Goal: Task Accomplishment & Management: Complete application form

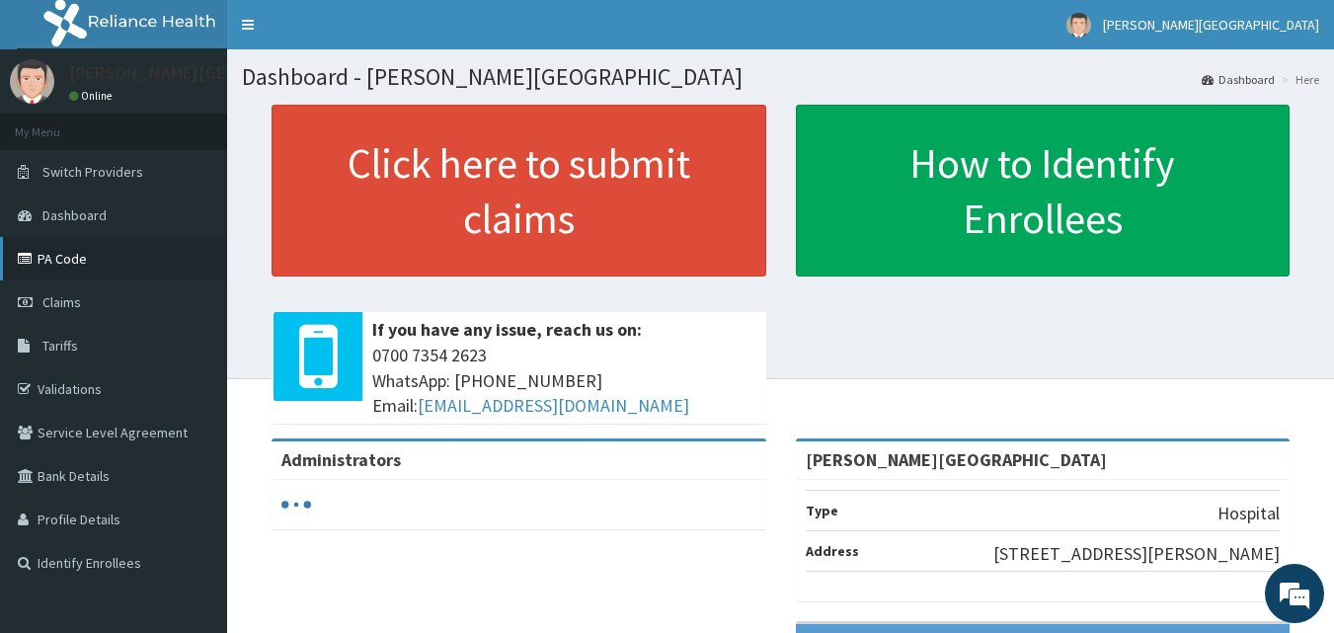
click at [94, 261] on link "PA Code" at bounding box center [113, 258] width 227 height 43
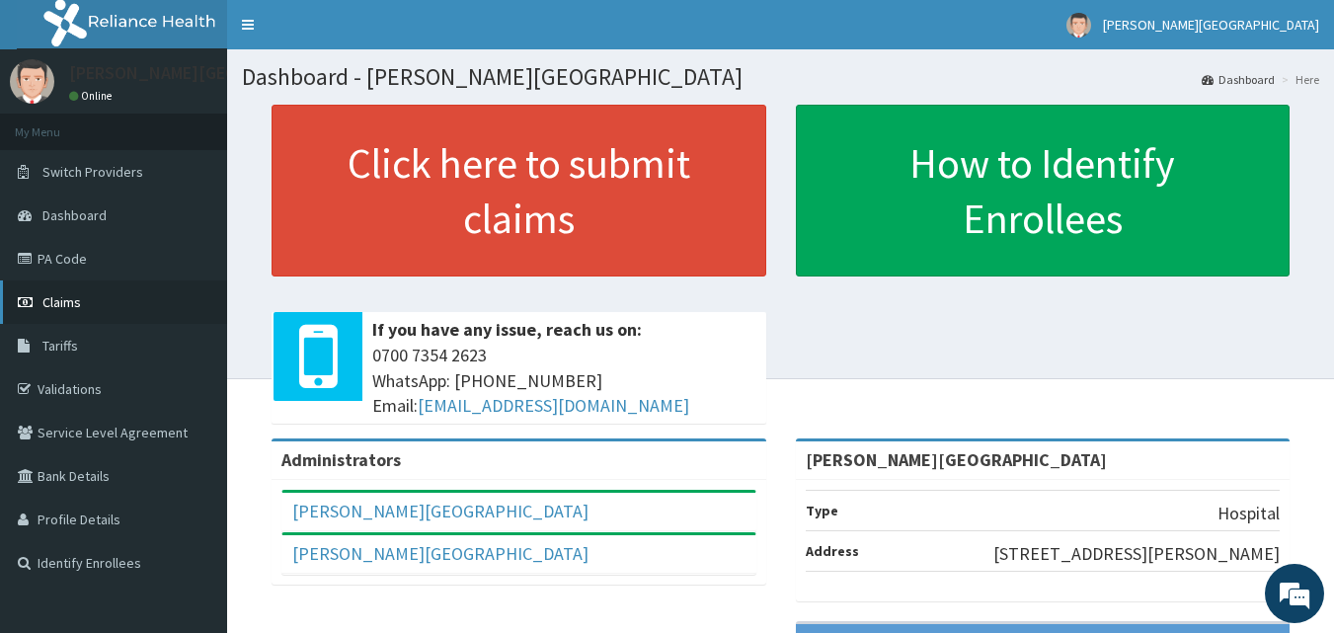
click at [58, 299] on span "Claims" at bounding box center [61, 302] width 39 height 18
click at [64, 313] on link "Claims" at bounding box center [113, 301] width 227 height 43
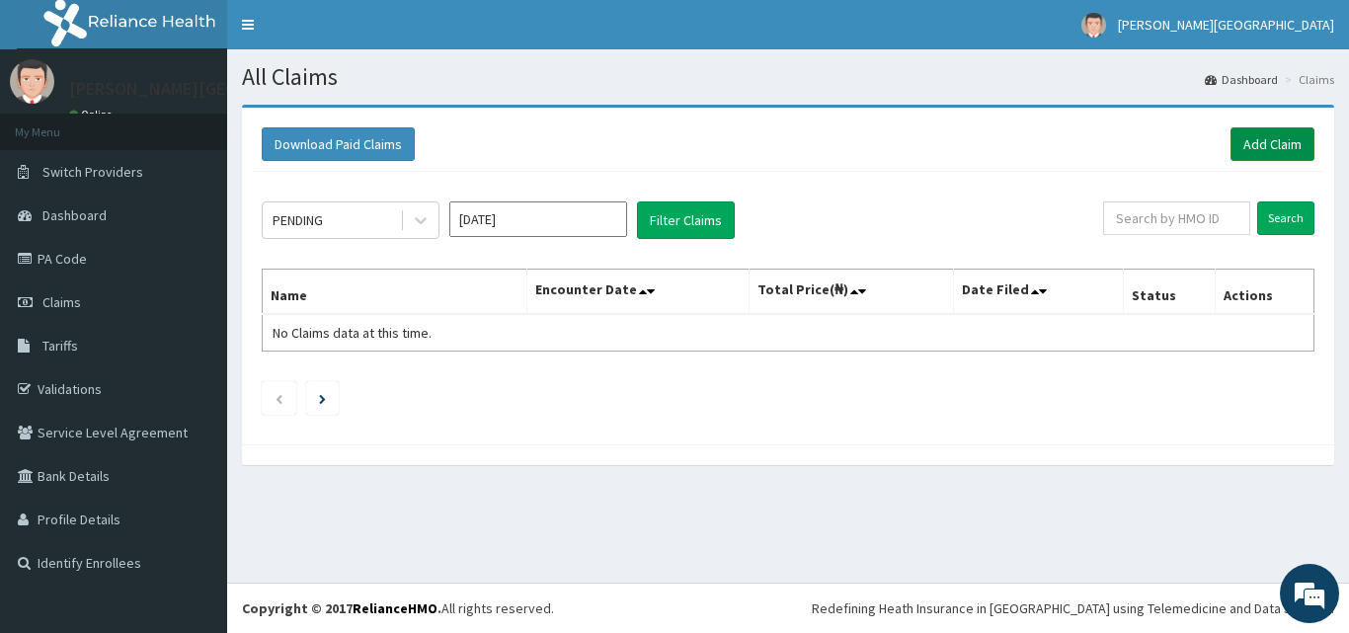
click at [1242, 137] on link "Add Claim" at bounding box center [1272, 144] width 84 height 34
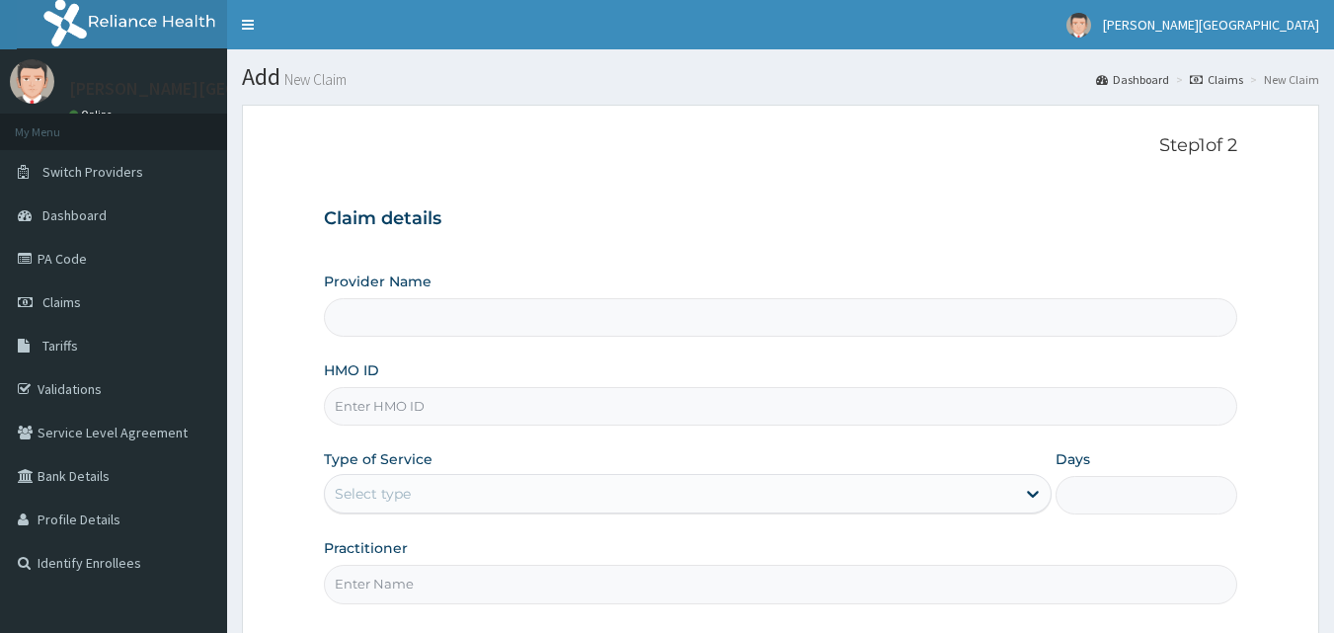
click at [454, 407] on input "HMO ID" at bounding box center [781, 406] width 914 height 39
type input "[PERSON_NAME][GEOGRAPHIC_DATA]"
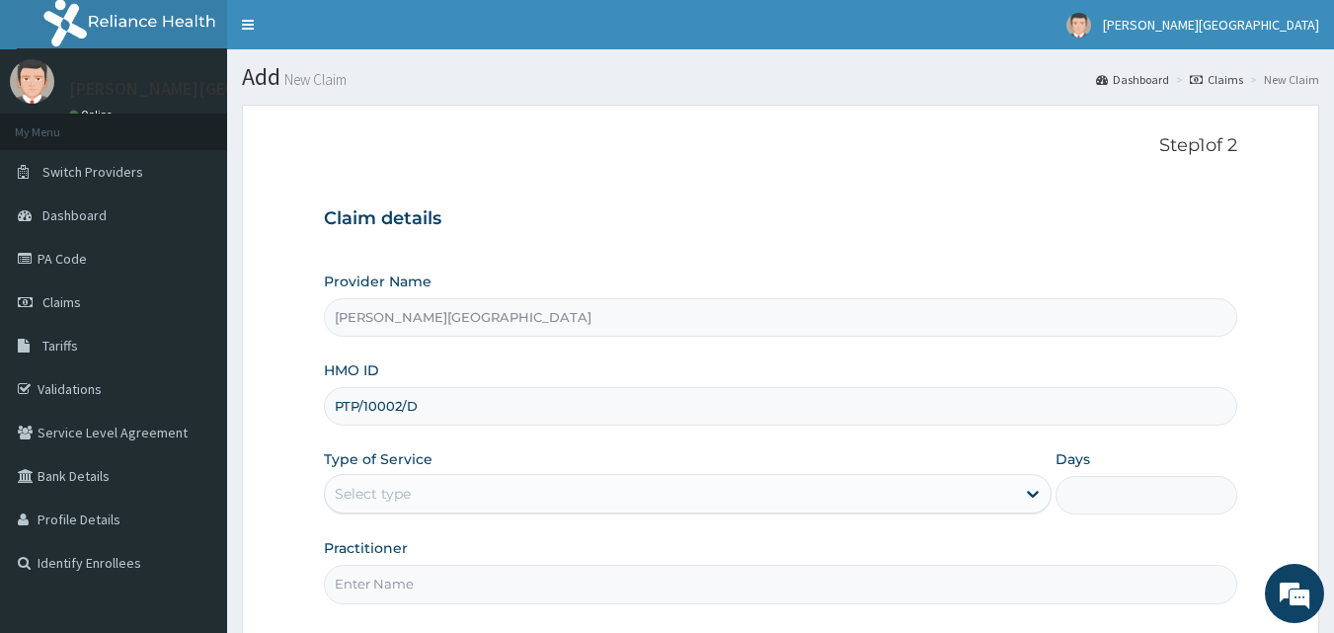
type input "PTP/10002/D"
click at [434, 484] on div "Select type" at bounding box center [670, 494] width 690 height 32
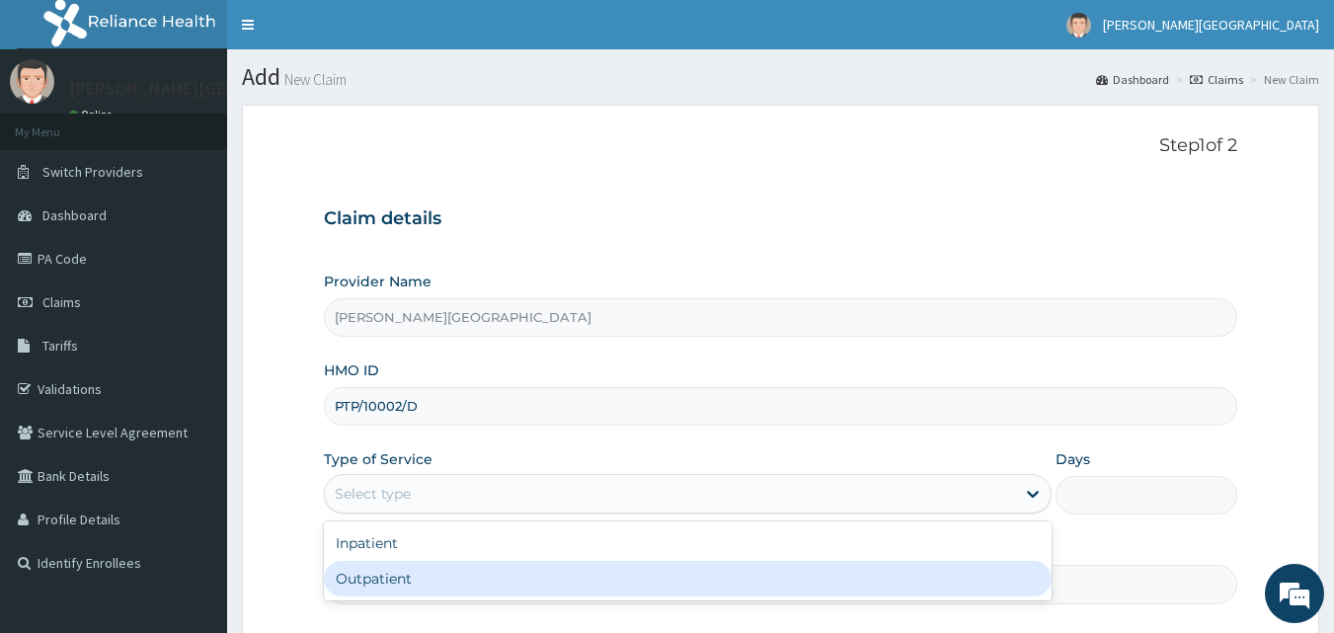
click at [373, 575] on div "Outpatient" at bounding box center [688, 579] width 728 height 36
type input "1"
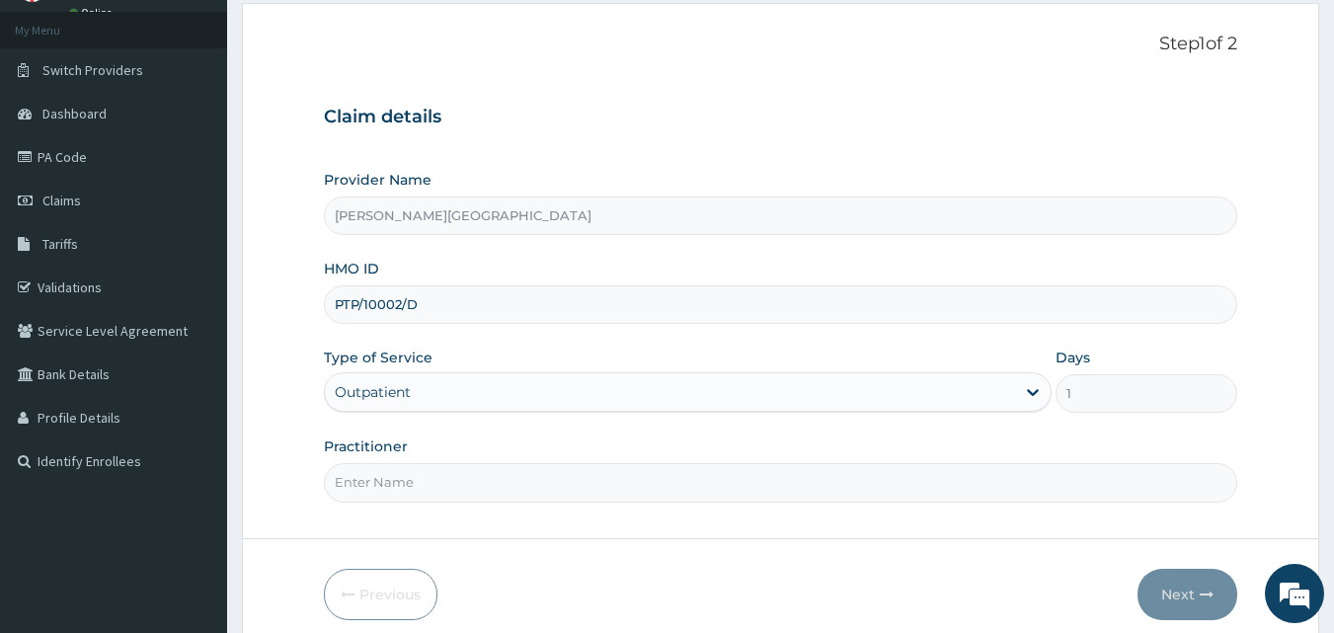
scroll to position [185, 0]
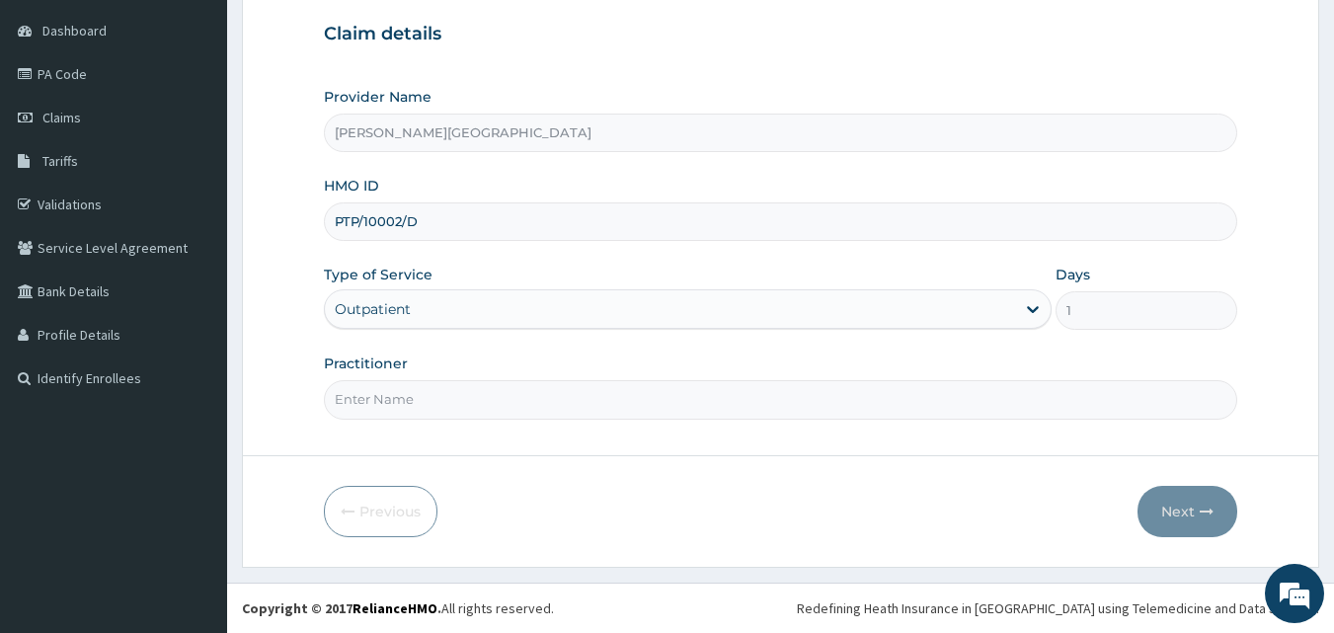
click at [441, 406] on input "Practitioner" at bounding box center [781, 399] width 914 height 39
type input "DR OPARA"
click at [1185, 508] on button "Next" at bounding box center [1188, 511] width 100 height 51
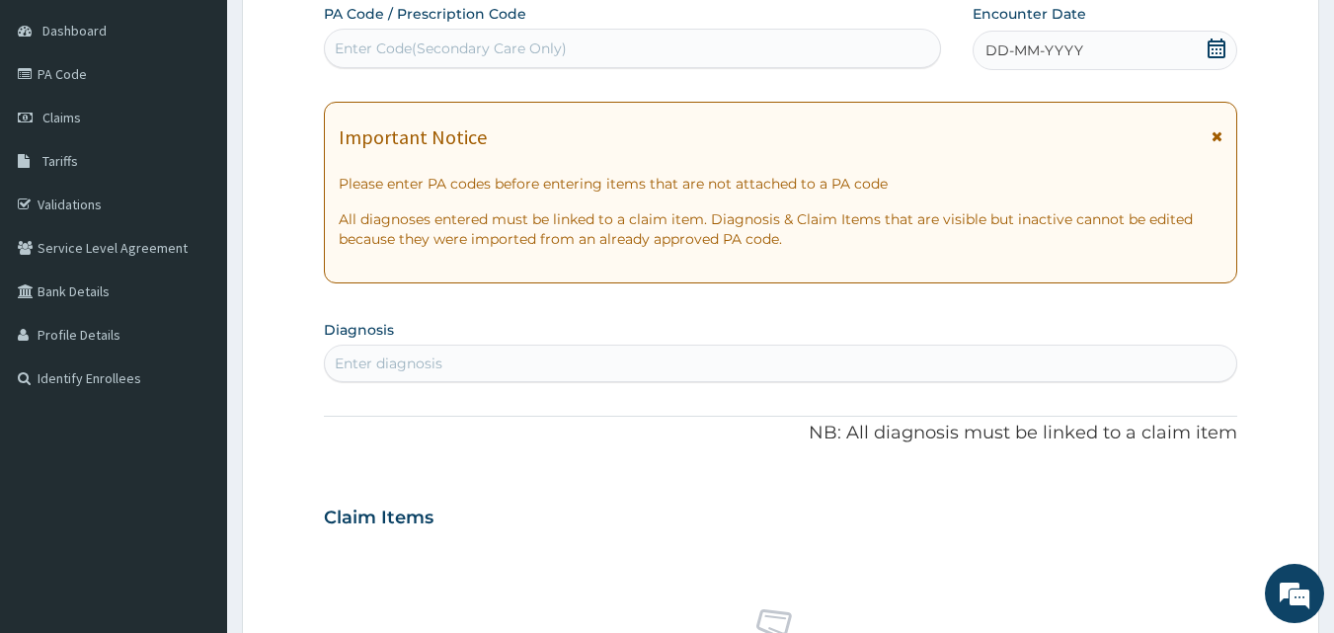
click at [1210, 51] on icon at bounding box center [1217, 49] width 18 height 20
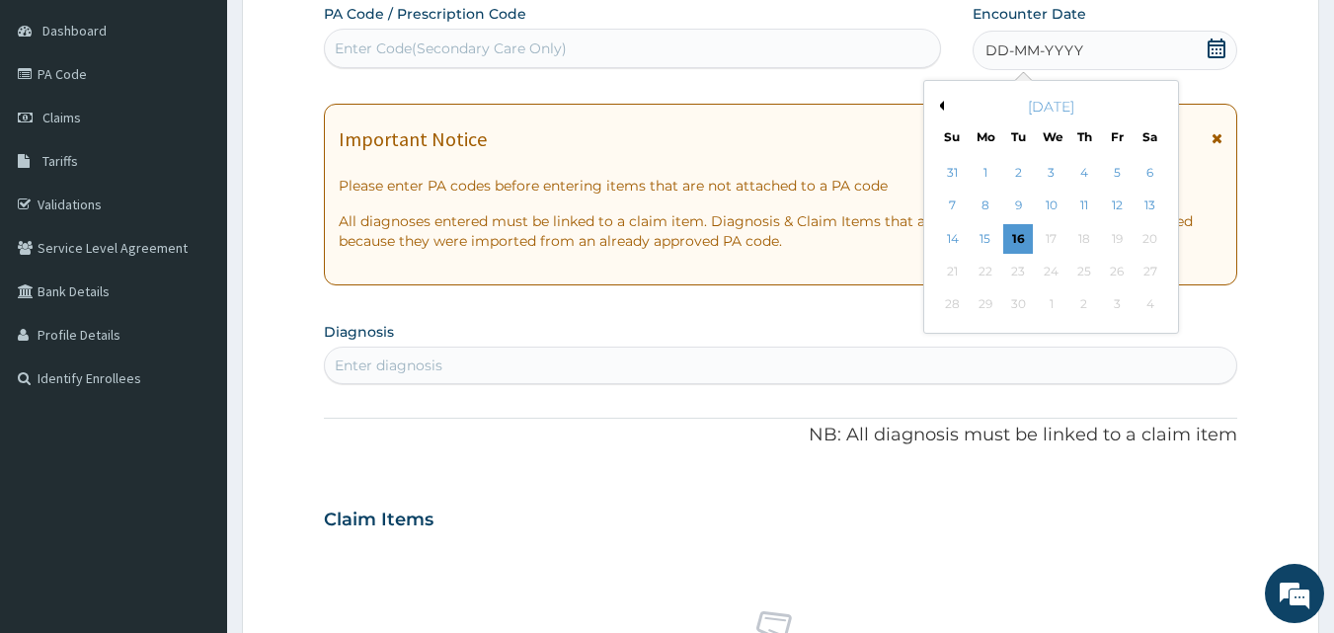
click at [940, 104] on button "Previous Month" at bounding box center [939, 106] width 10 height 10
click at [1084, 206] on div "7" at bounding box center [1084, 207] width 30 height 30
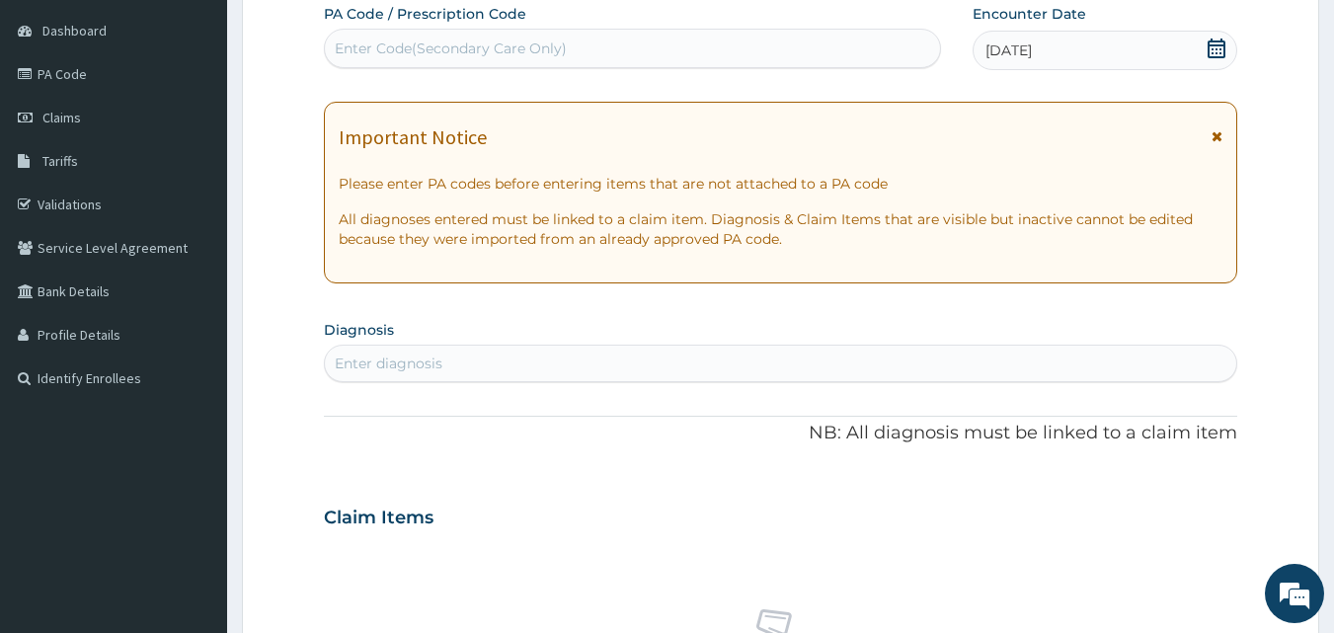
click at [493, 362] on div "Enter diagnosis" at bounding box center [781, 364] width 912 height 32
type input "GASTROEN"
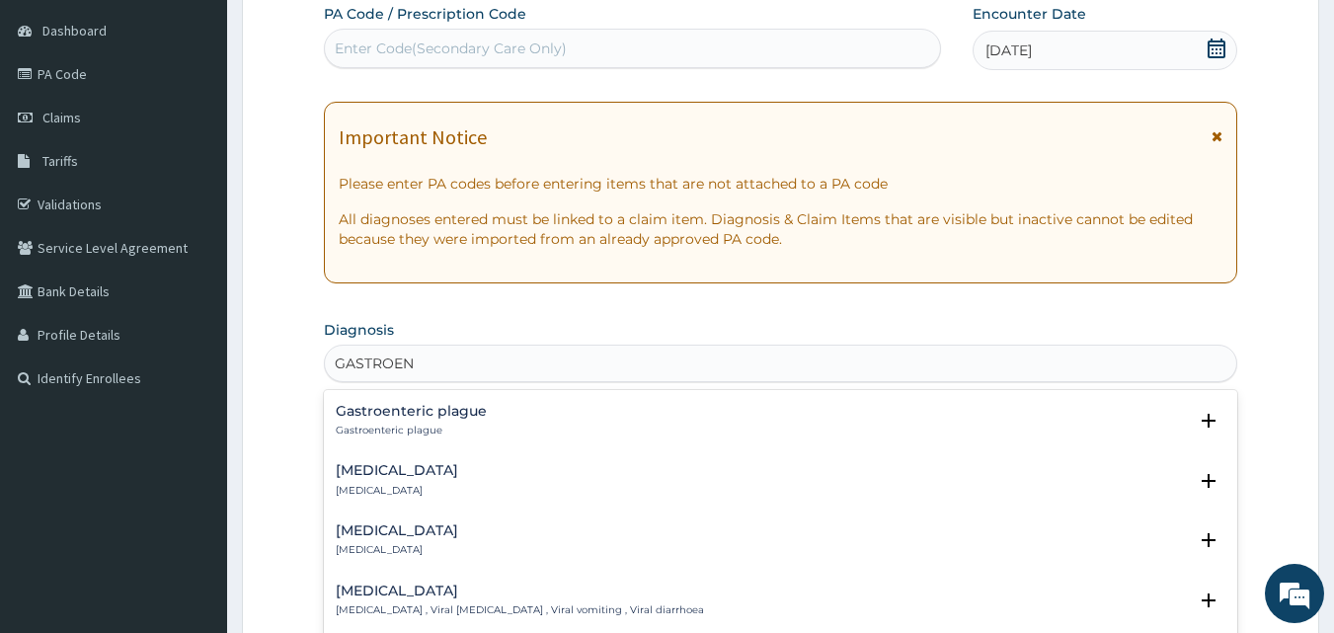
scroll to position [165, 0]
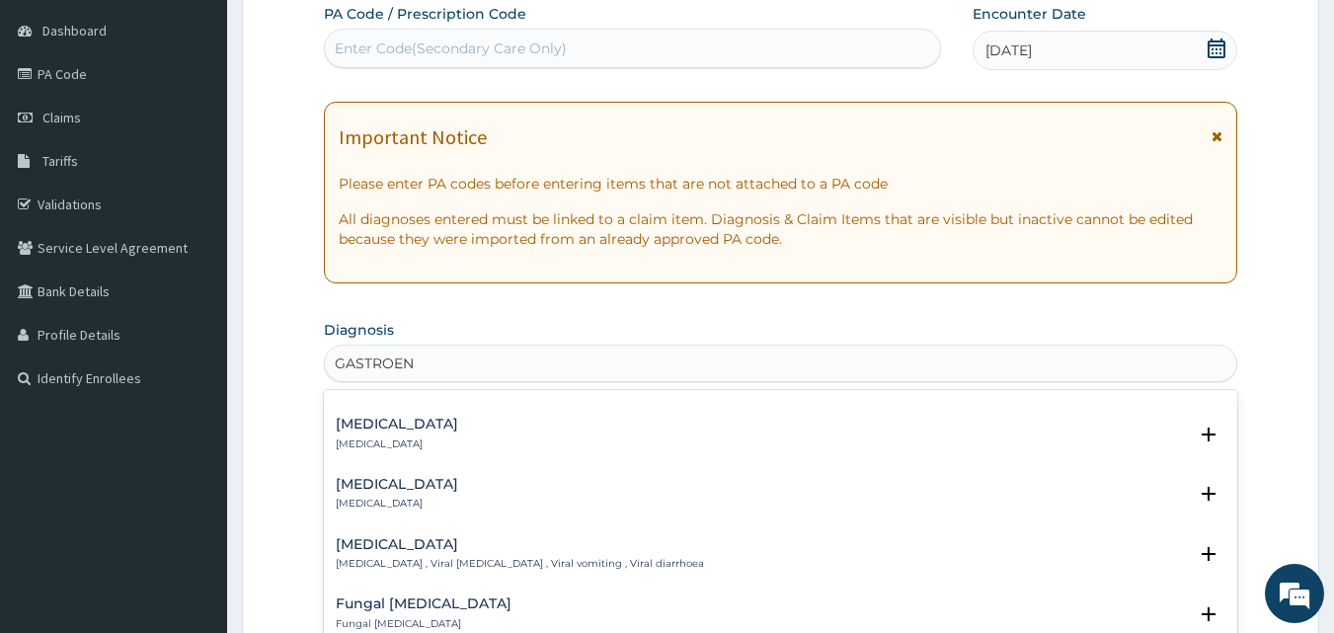
click at [432, 429] on h4 "Acute gastroenteritis" at bounding box center [397, 424] width 122 height 15
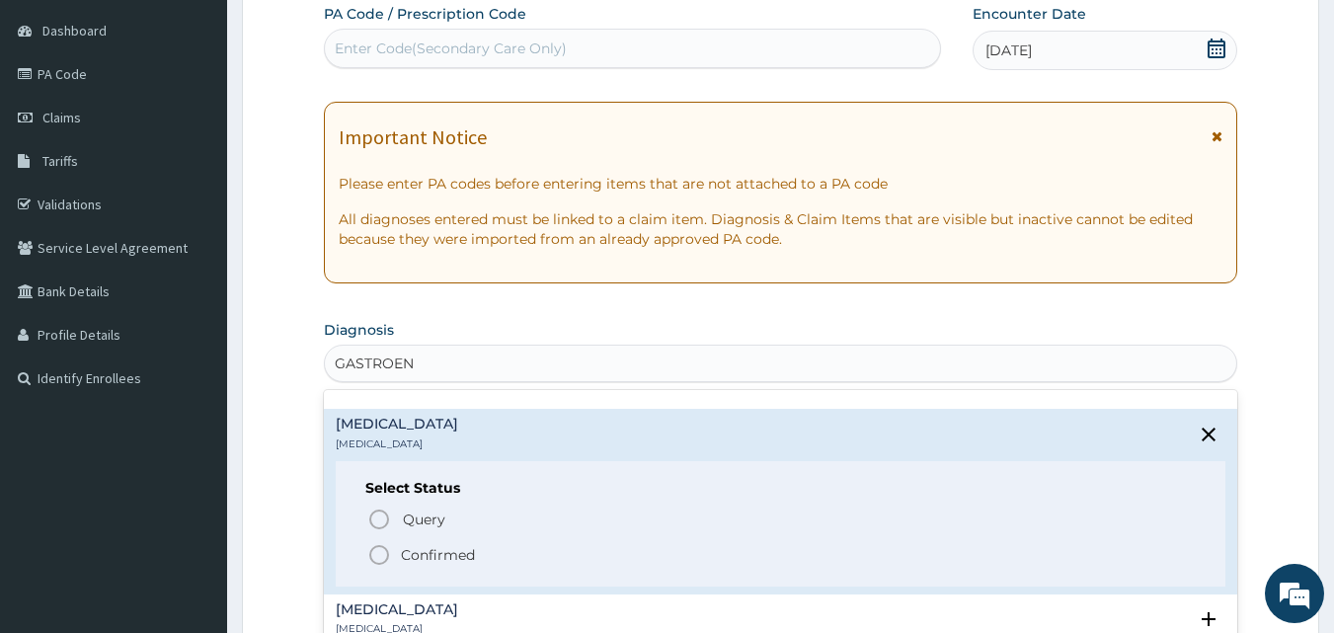
click at [419, 555] on p "Confirmed" at bounding box center [438, 555] width 74 height 20
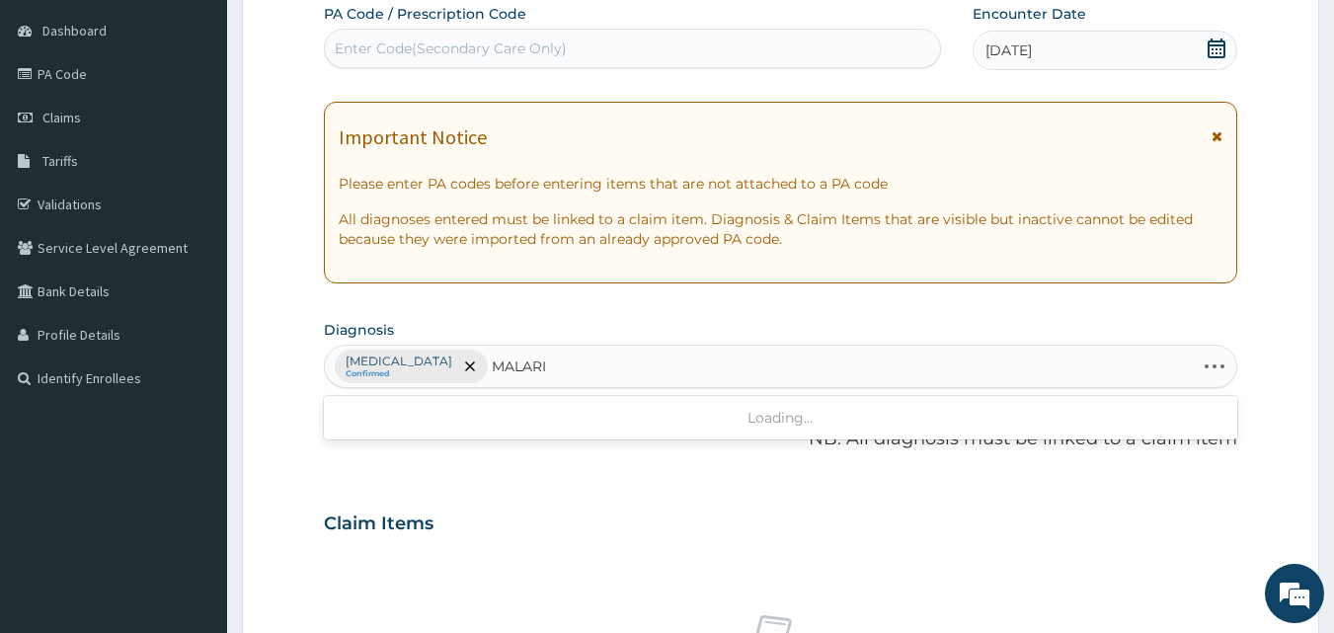
type input "MALARIA"
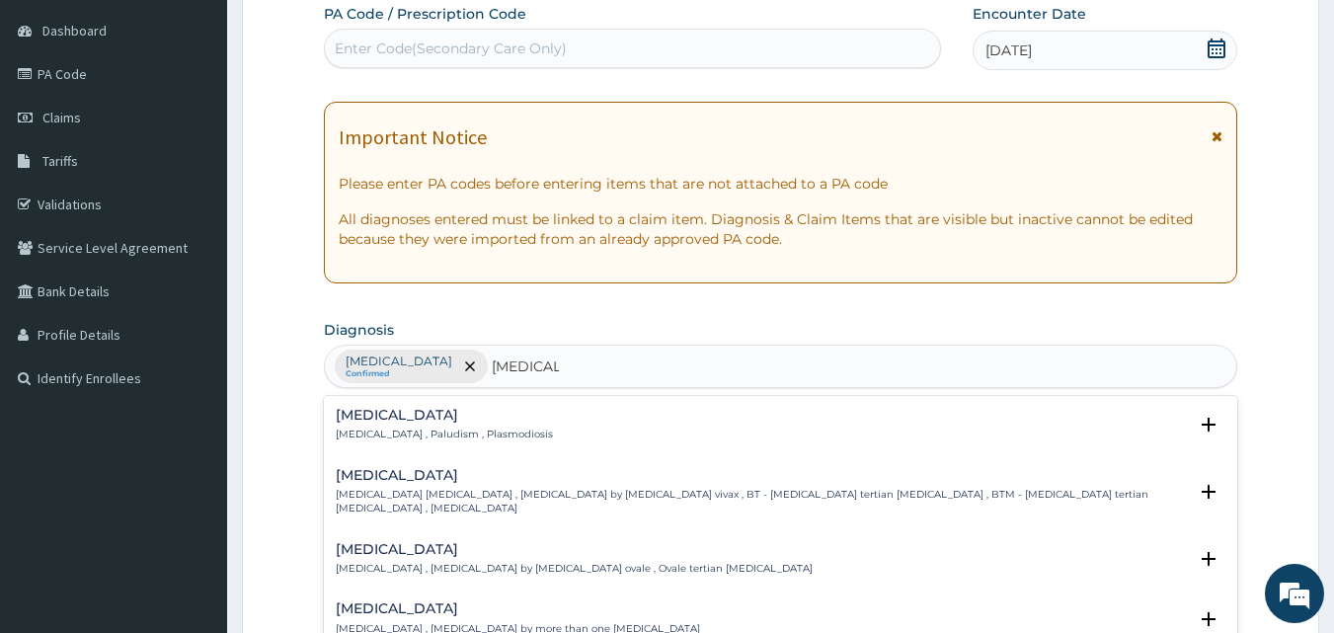
click at [444, 428] on p "Malaria , Paludism , Plasmodiosis" at bounding box center [444, 435] width 217 height 14
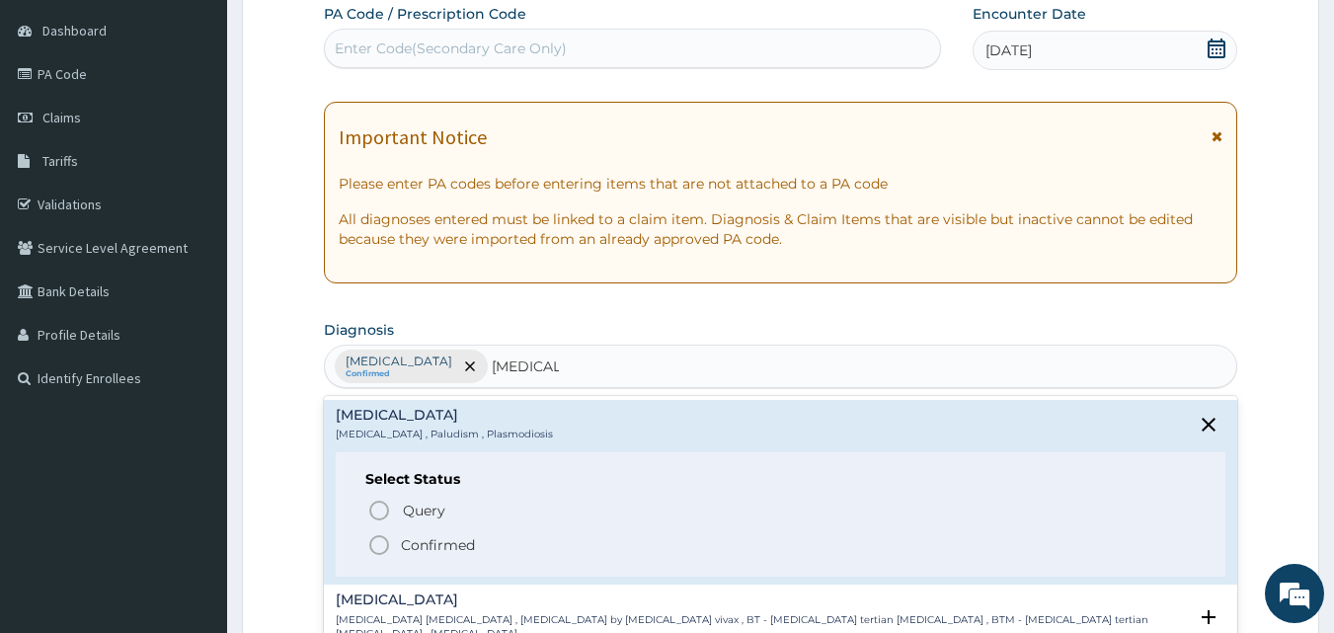
click at [431, 549] on p "Confirmed" at bounding box center [438, 545] width 74 height 20
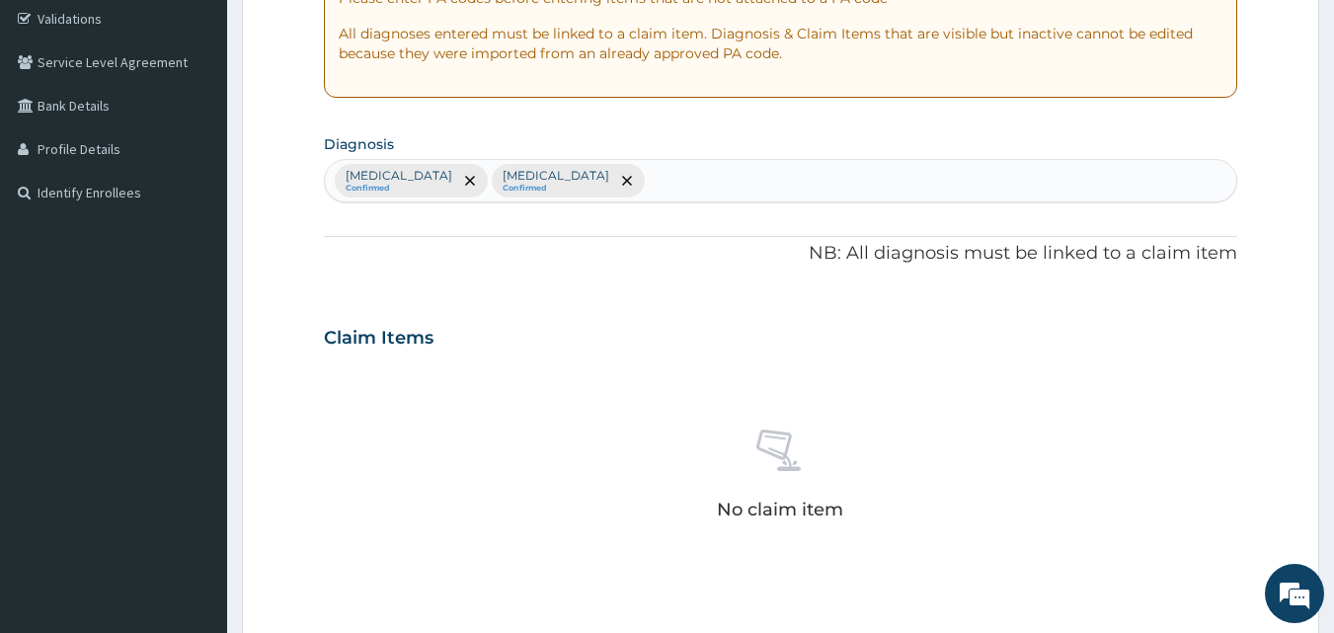
scroll to position [678, 0]
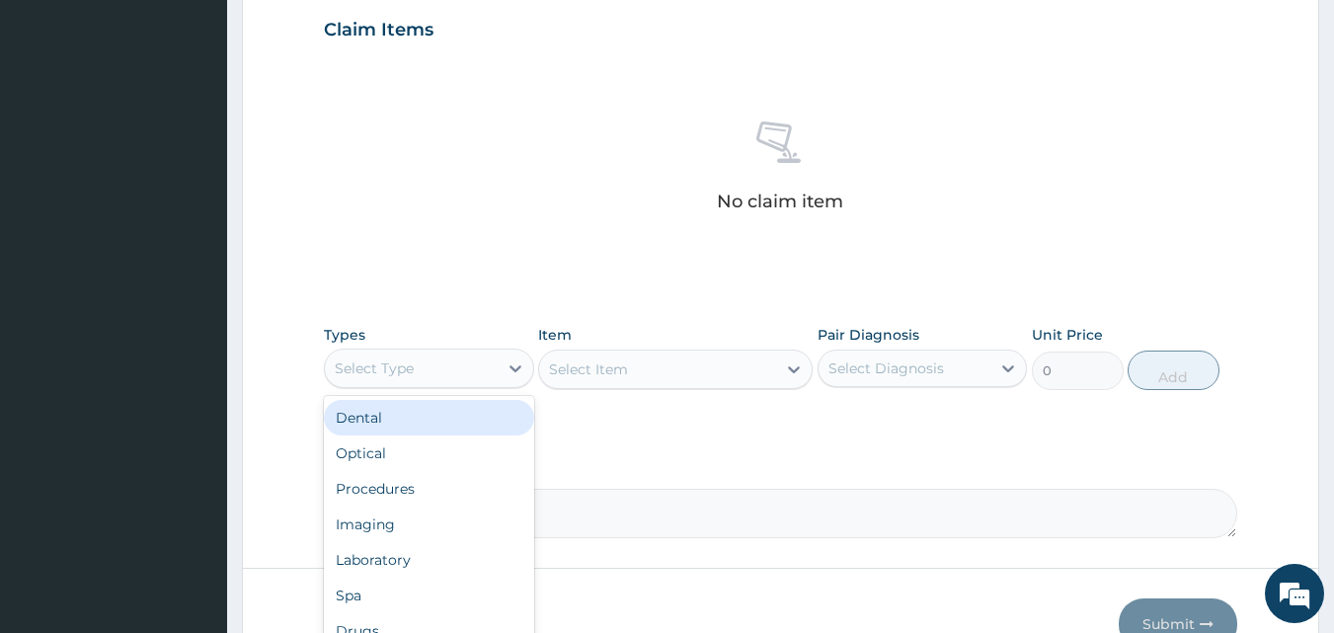
drag, startPoint x: 434, startPoint y: 373, endPoint x: 442, endPoint y: 441, distance: 68.7
click at [434, 376] on div "Select Type" at bounding box center [411, 369] width 173 height 32
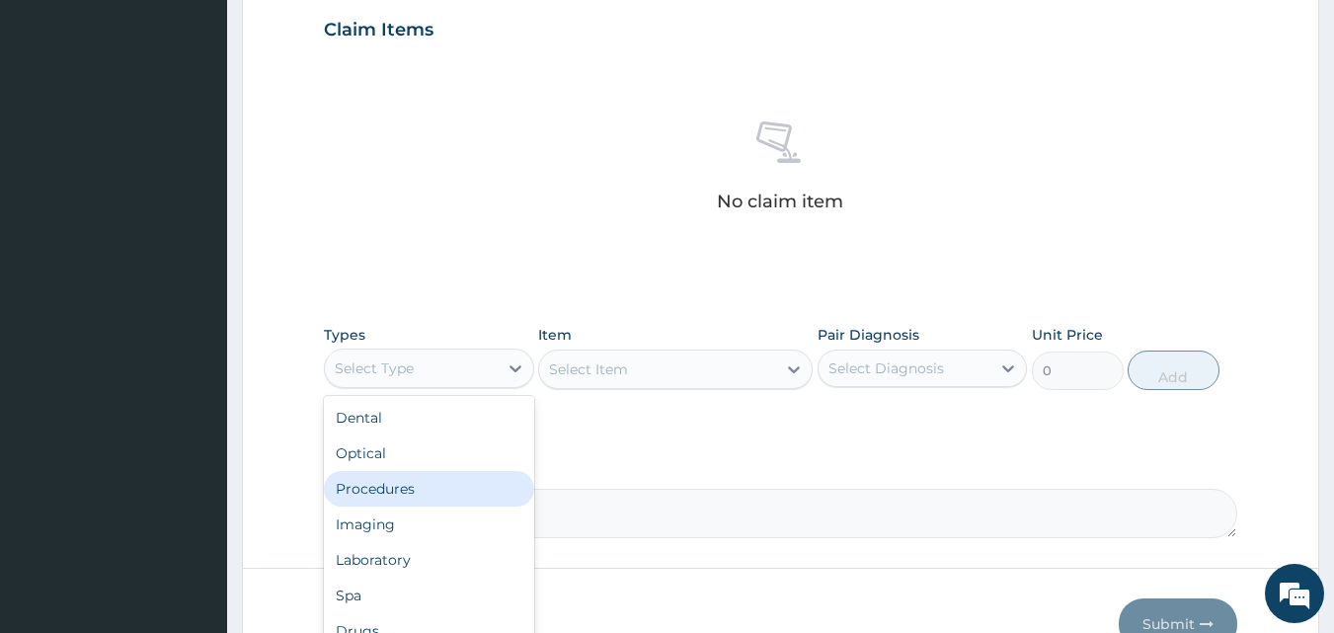
click at [421, 482] on div "Procedures" at bounding box center [429, 489] width 210 height 36
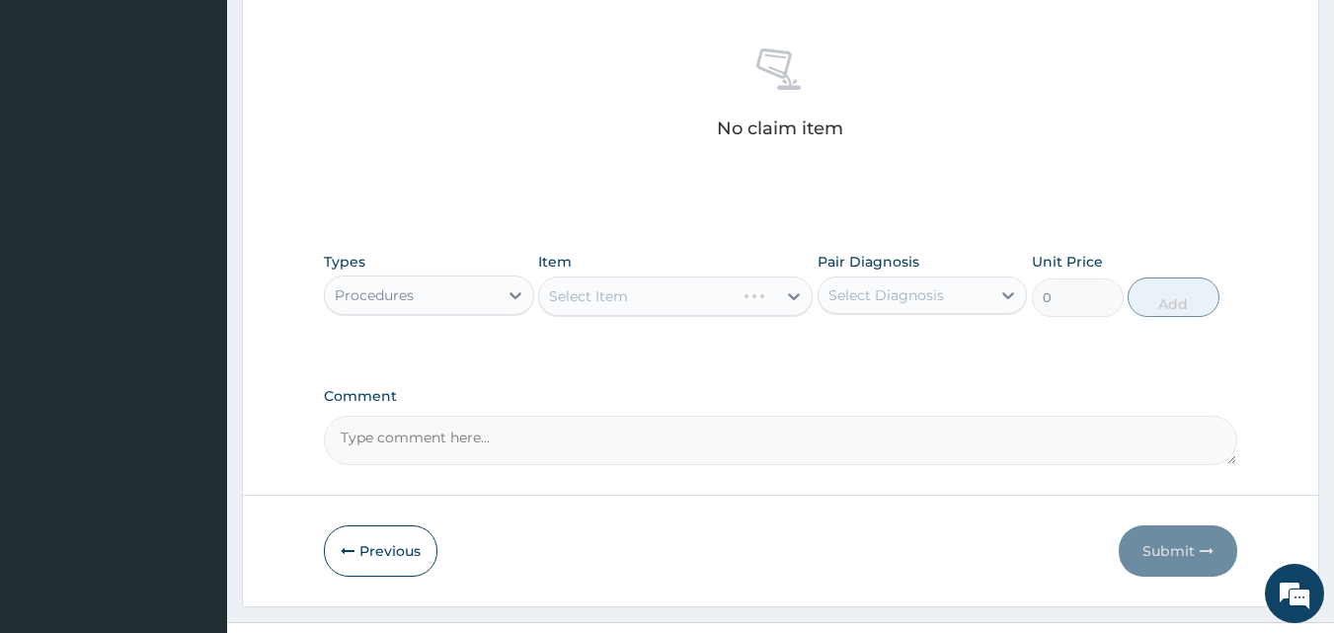
scroll to position [791, 0]
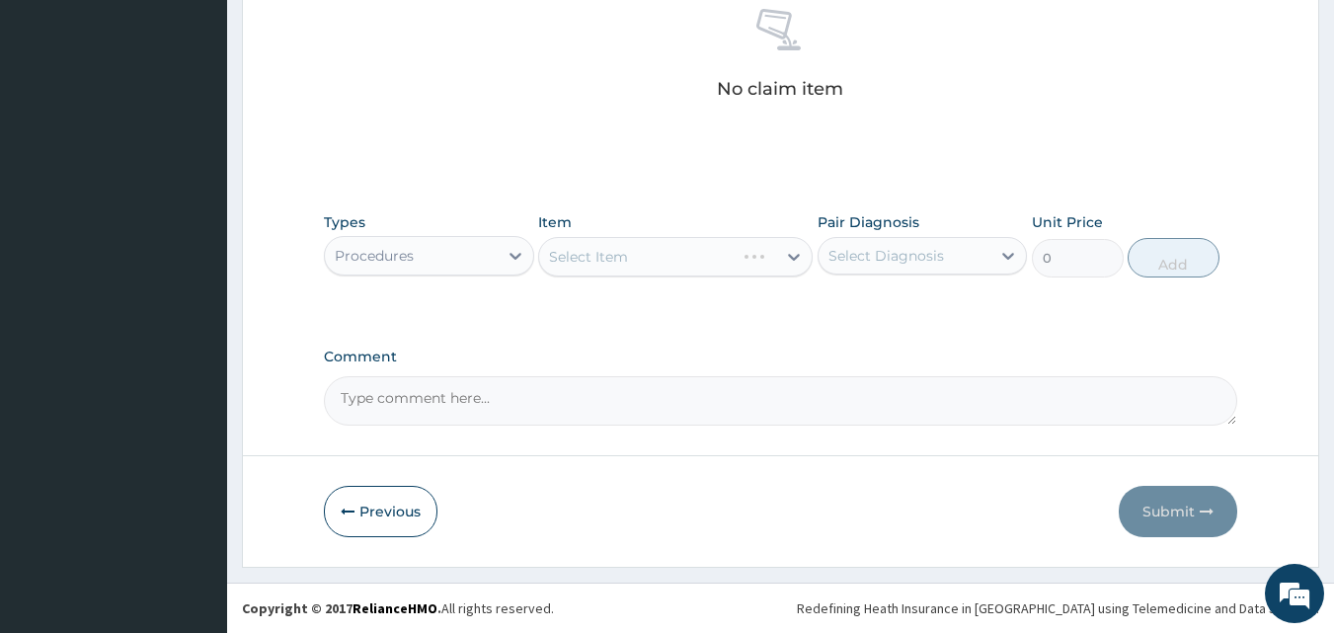
click at [793, 316] on div "Types Procedures Item Select Item Pair Diagnosis Select Diagnosis Unit Price 0 …" at bounding box center [781, 259] width 914 height 115
click at [734, 254] on div "Select Item" at bounding box center [657, 257] width 237 height 32
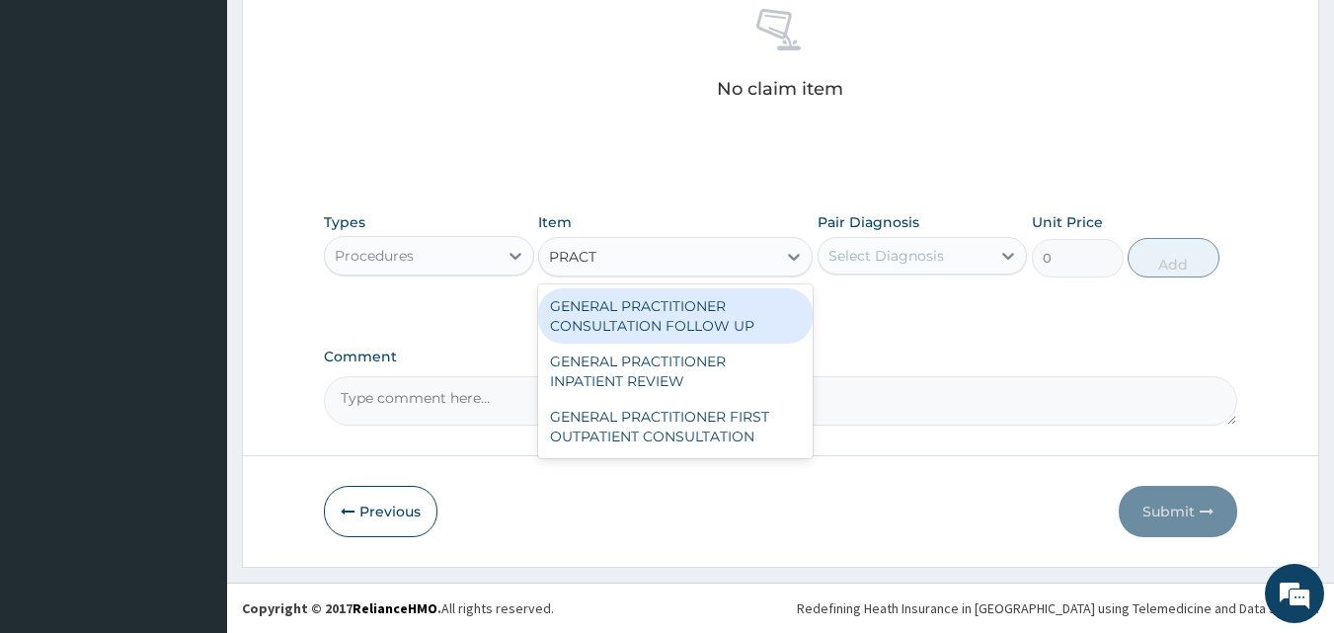
type input "PRACTI"
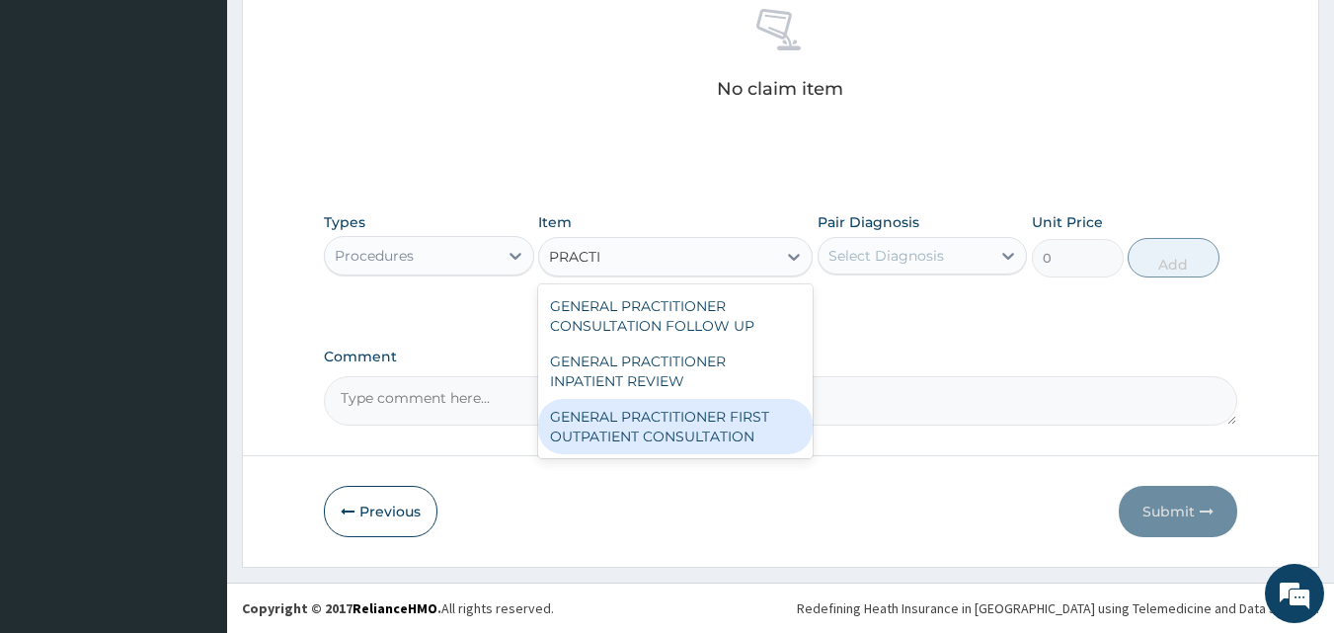
click at [657, 417] on div "GENERAL PRACTITIONER FIRST OUTPATIENT CONSULTATION" at bounding box center [675, 426] width 275 height 55
type input "6750"
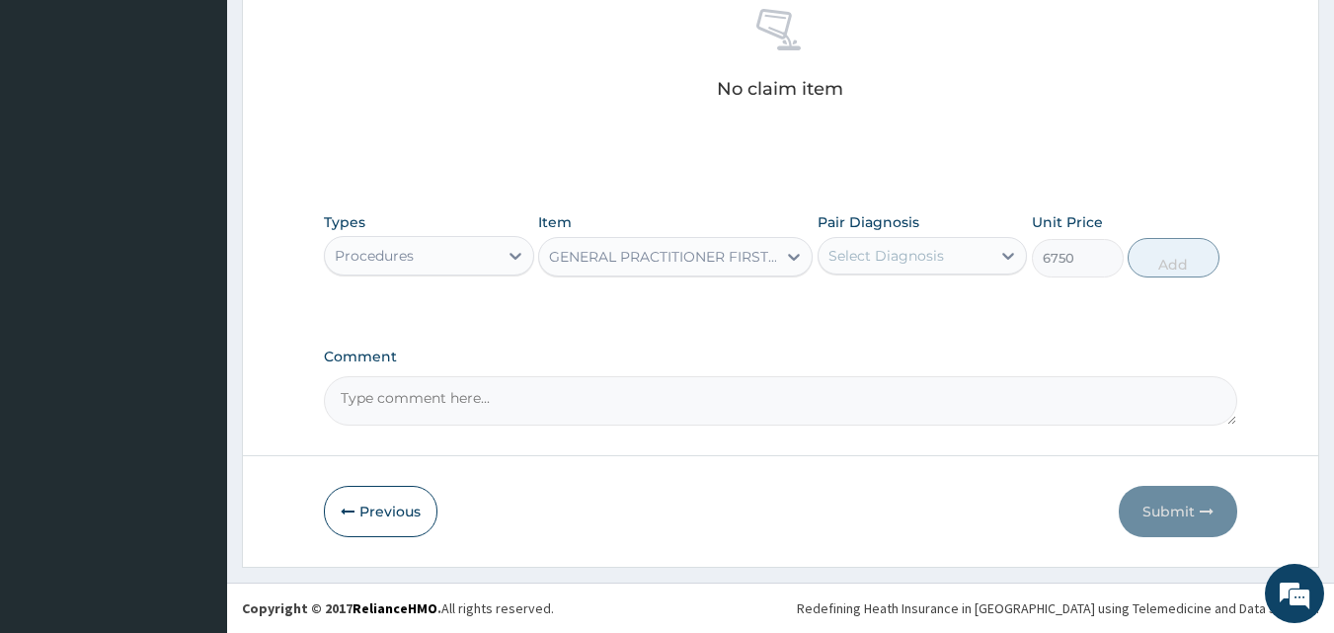
click at [947, 261] on div "Select Diagnosis" at bounding box center [905, 256] width 173 height 32
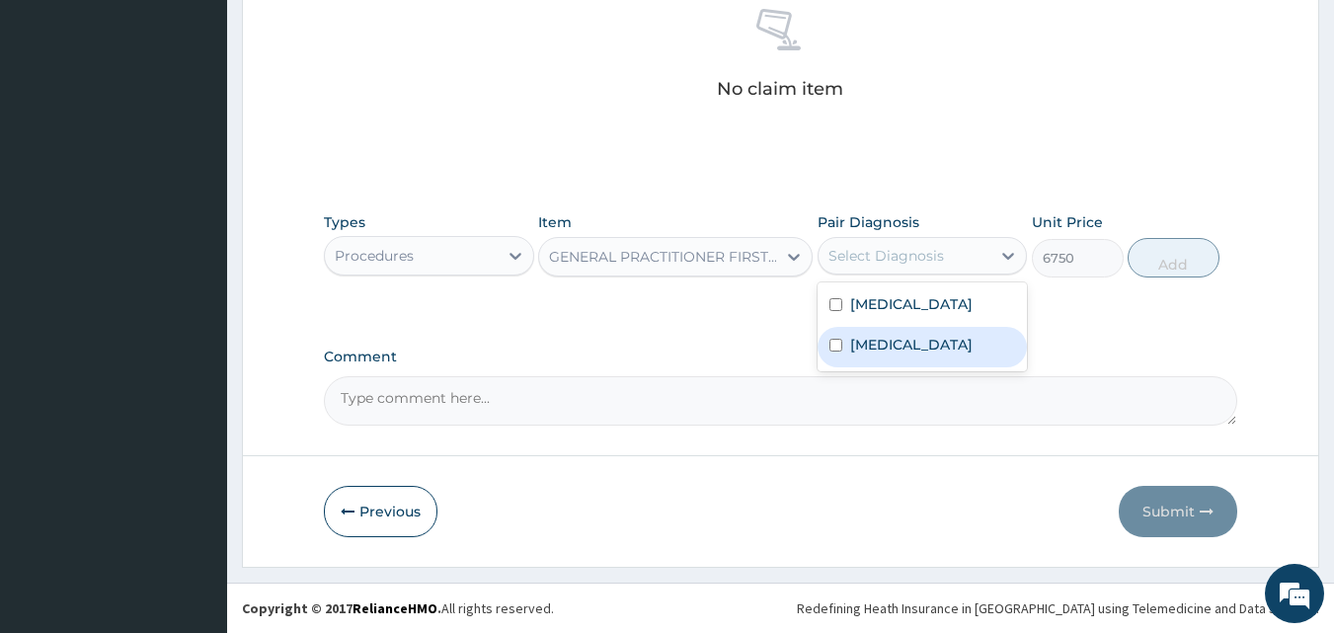
click at [867, 332] on div "Malaria" at bounding box center [923, 347] width 210 height 40
checkbox input "true"
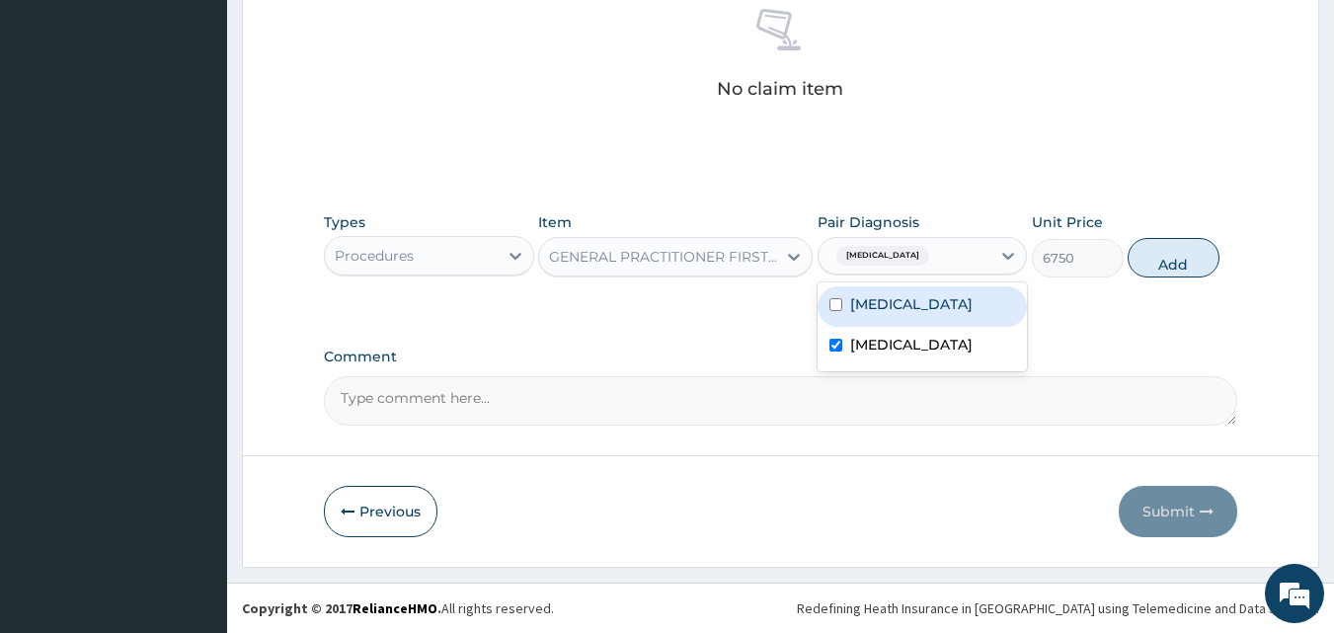
click at [890, 312] on label "Acute gastroenteritis" at bounding box center [911, 304] width 122 height 20
checkbox input "true"
click at [1181, 257] on button "Add" at bounding box center [1174, 258] width 92 height 40
type input "0"
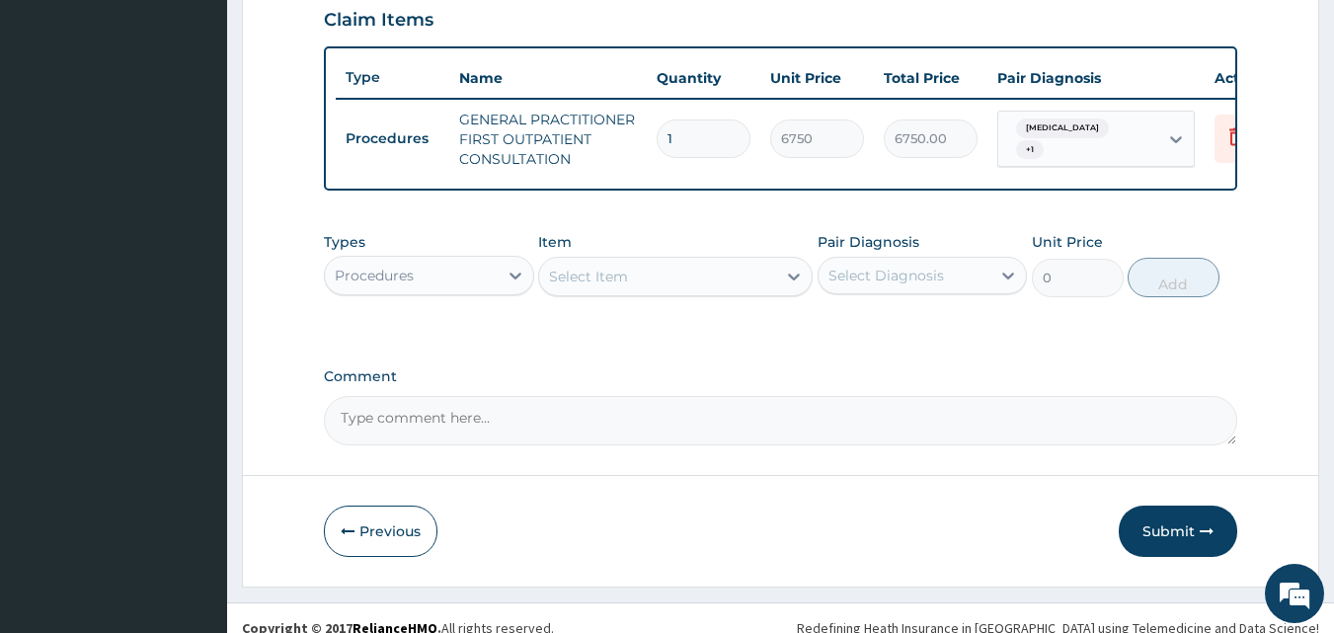
scroll to position [723, 0]
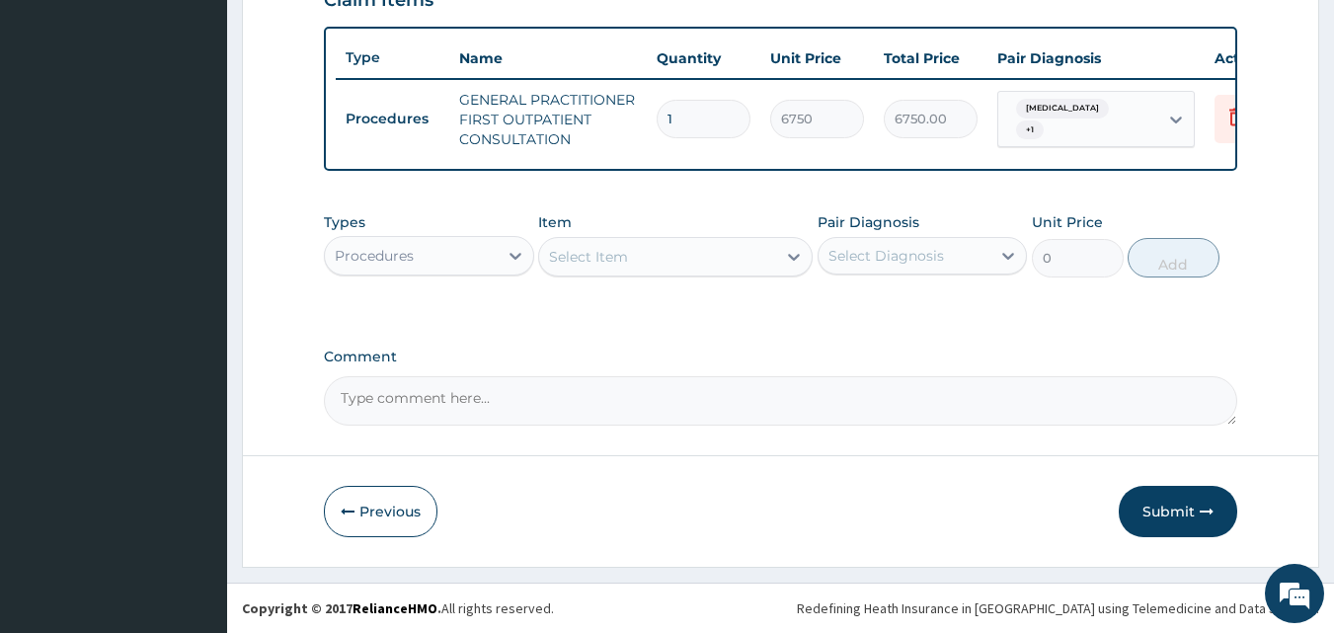
drag, startPoint x: 594, startPoint y: 253, endPoint x: 397, endPoint y: 265, distance: 196.9
click at [592, 253] on div "Select Item" at bounding box center [588, 257] width 79 height 20
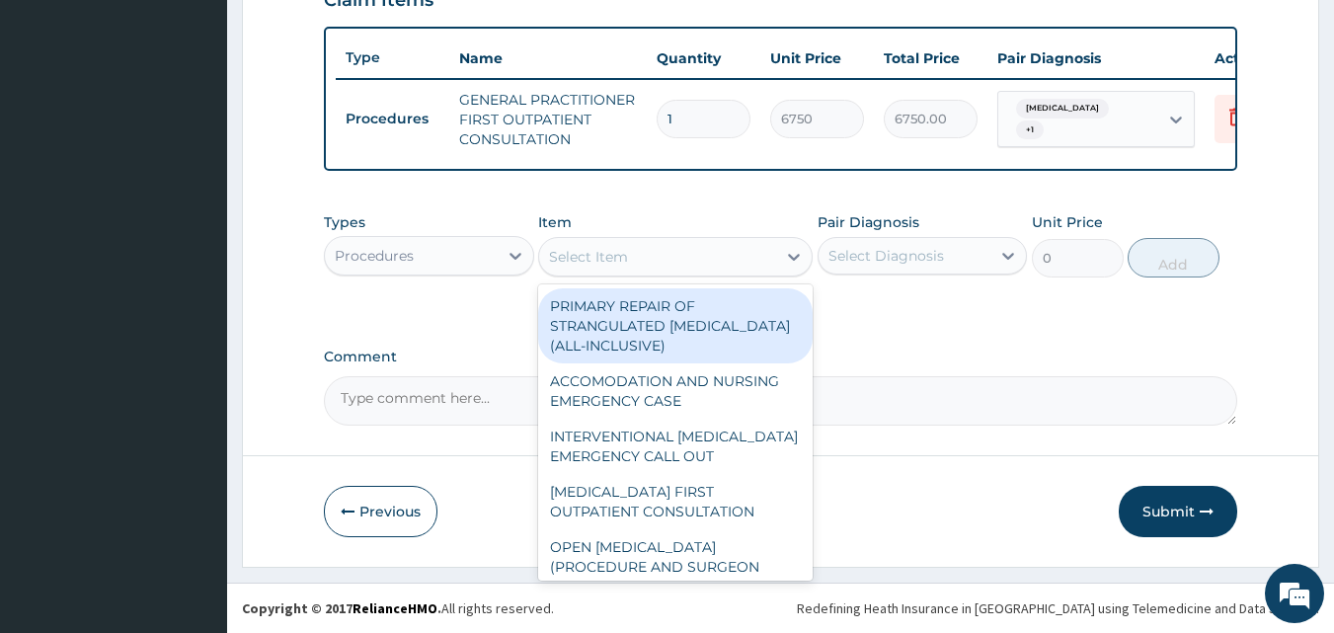
click at [362, 236] on div "Procedures" at bounding box center [429, 256] width 210 height 40
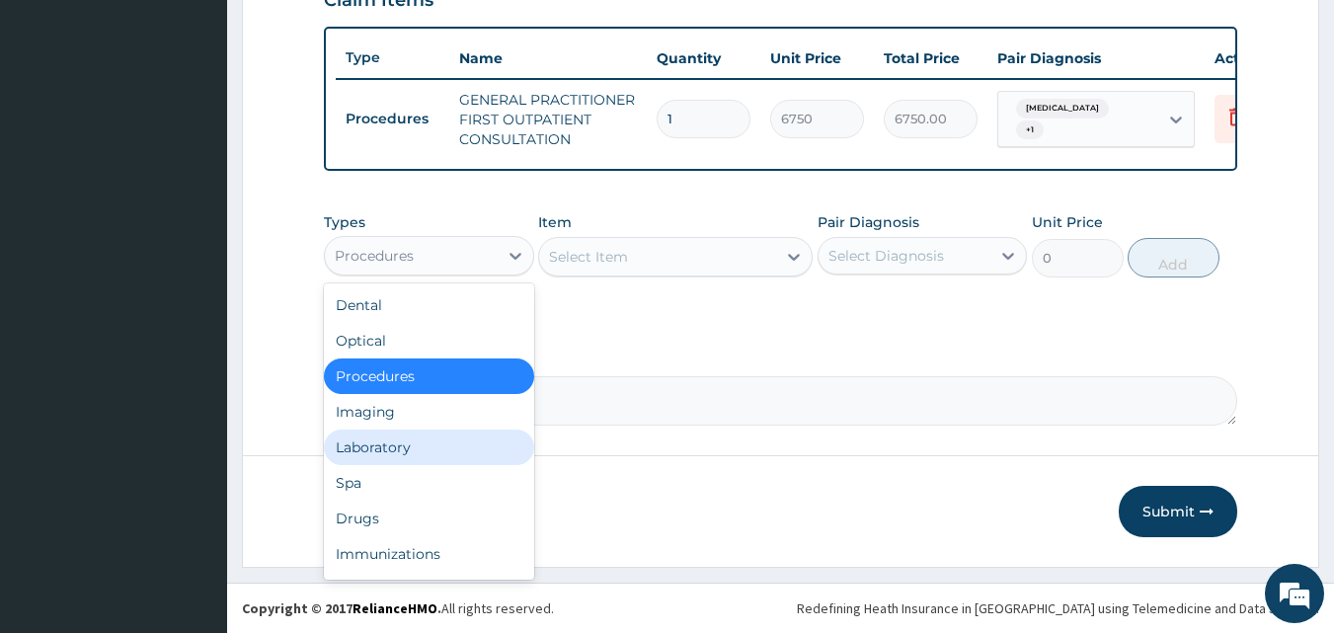
click at [388, 452] on div "Laboratory" at bounding box center [429, 448] width 210 height 36
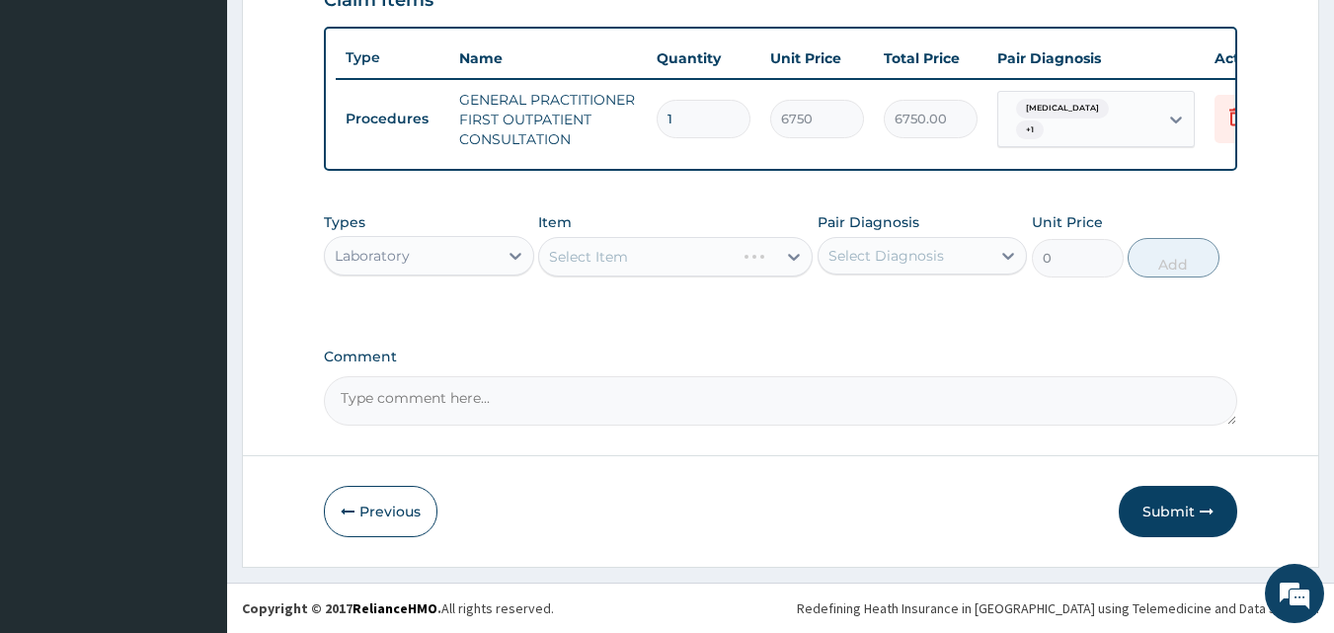
click at [734, 305] on div "Types Laboratory Item Select Item Pair Diagnosis Select Diagnosis Unit Price 0 …" at bounding box center [781, 259] width 914 height 115
